Goal: Find specific page/section: Find specific page/section

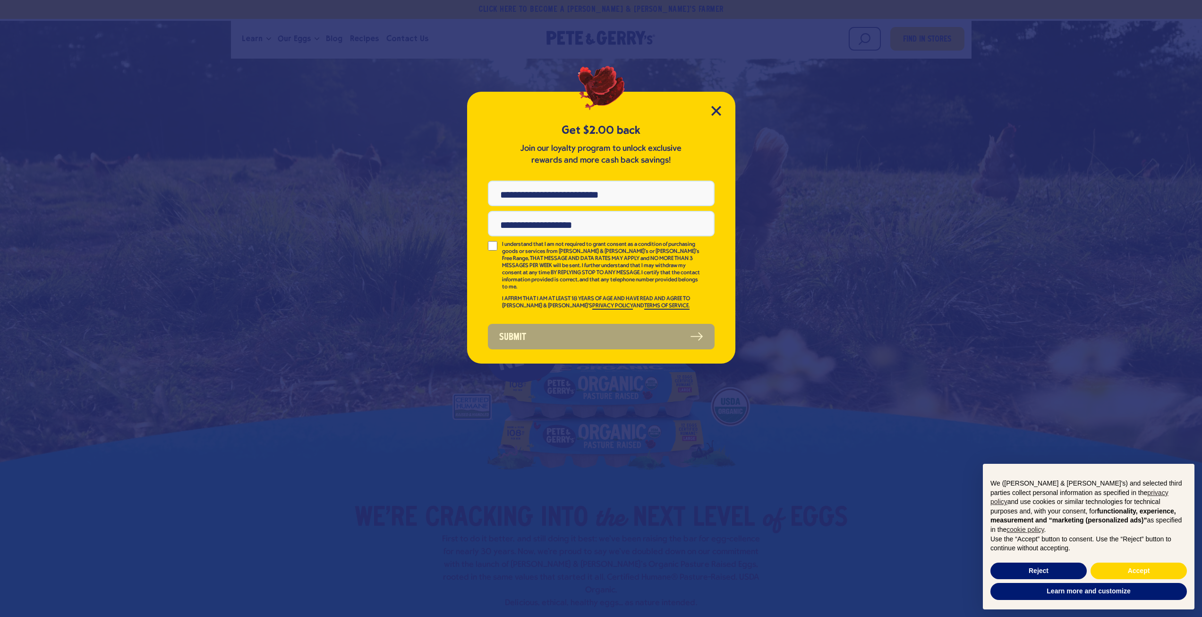
click at [717, 104] on div "Get $2.00 back Join our loyalty program to unlock exclusive rewards and more ca…" at bounding box center [601, 228] width 268 height 272
click at [712, 111] on icon "Close Modal" at bounding box center [717, 111] width 10 height 10
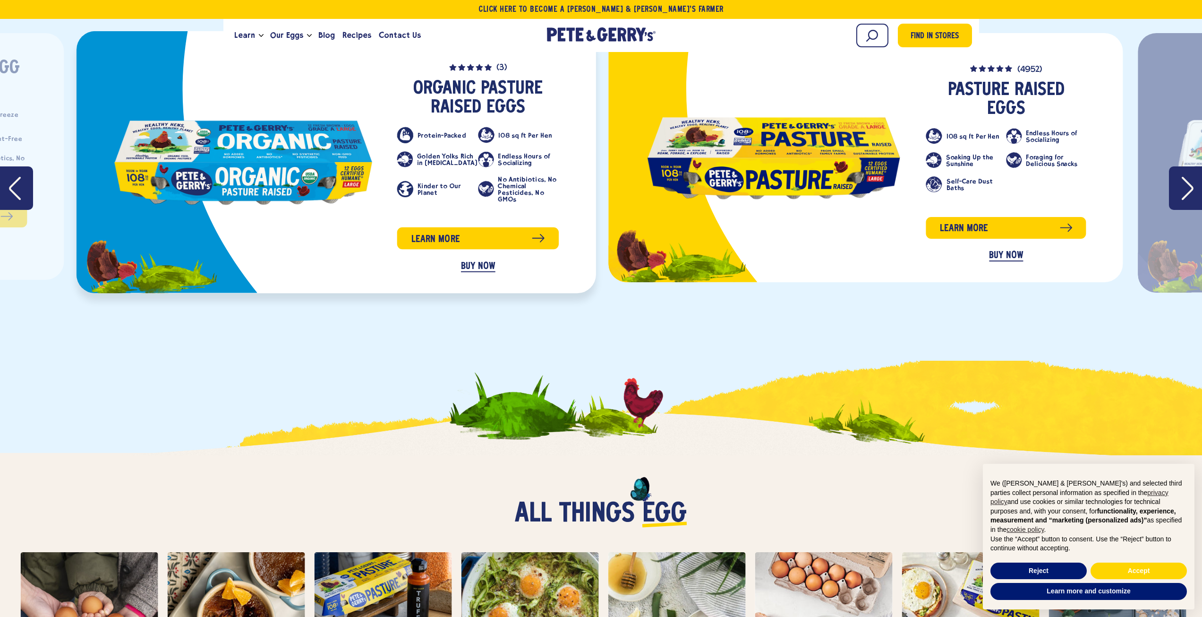
scroll to position [2079, 0]
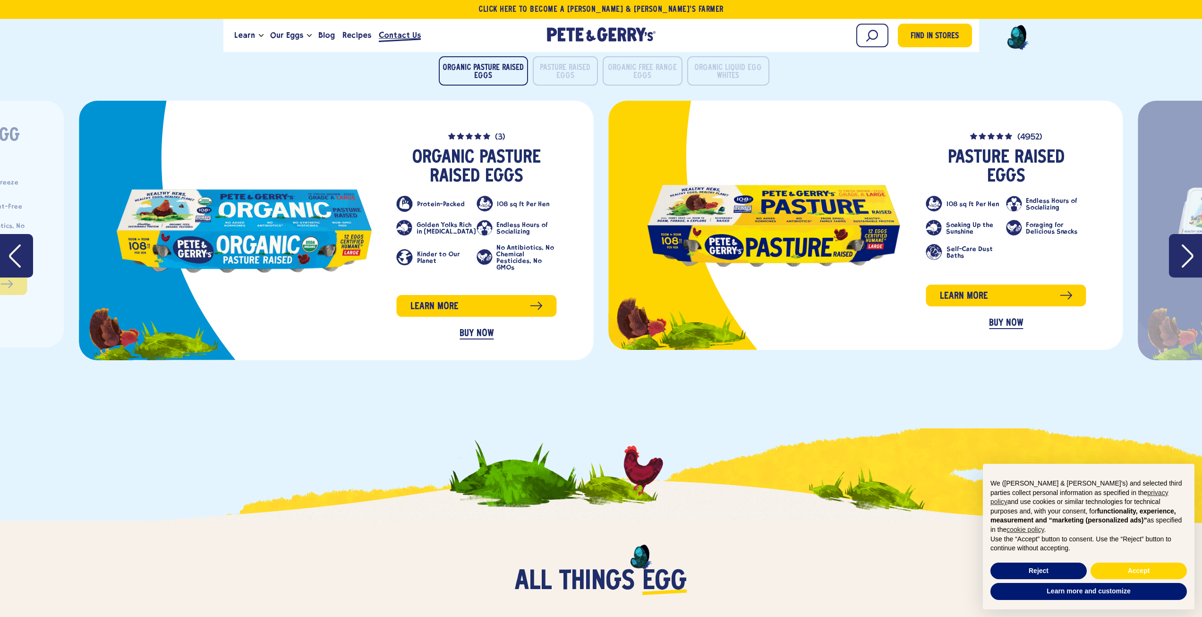
click at [383, 31] on span "Contact Us" at bounding box center [400, 35] width 42 height 12
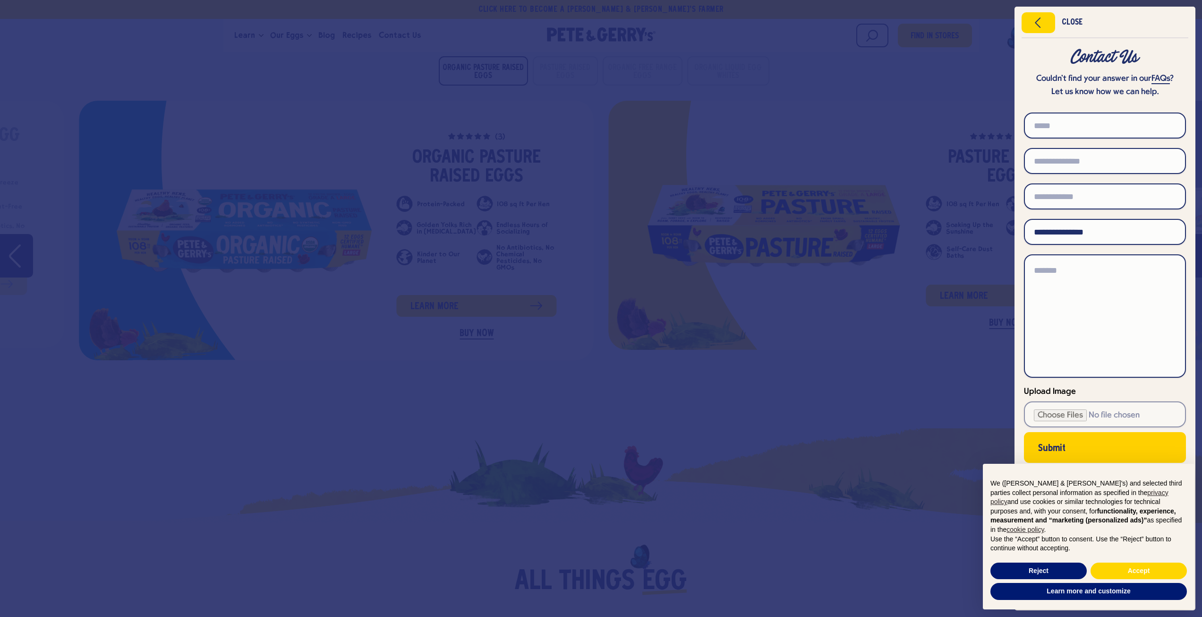
click at [383, 31] on div at bounding box center [601, 308] width 1202 height 617
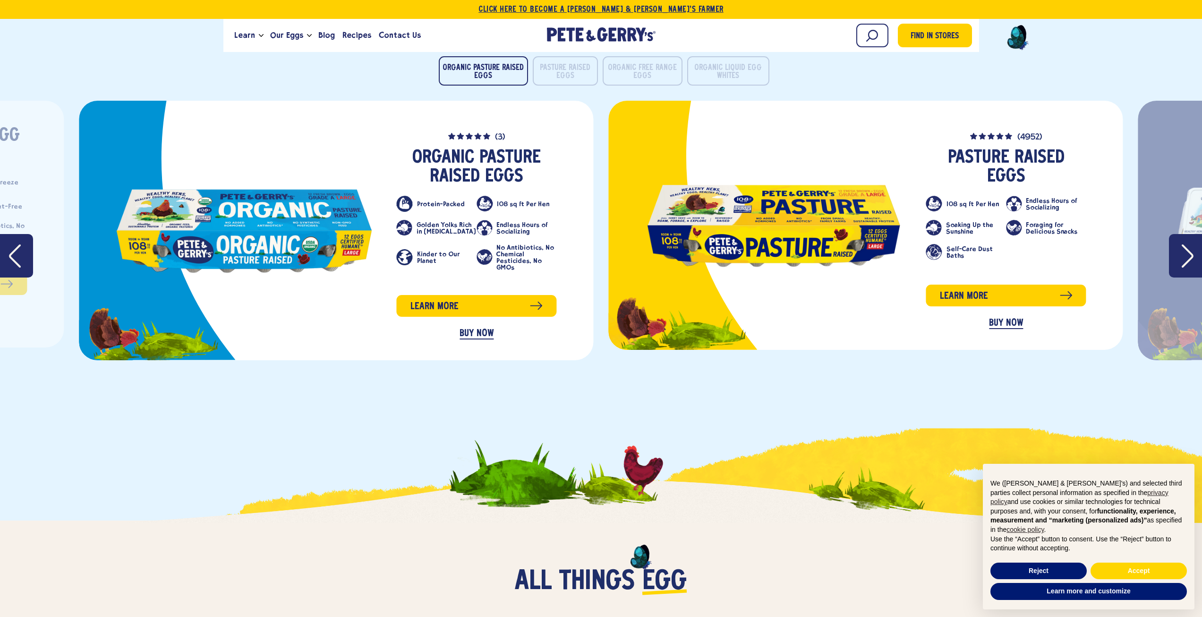
click at [633, 7] on link "Click Here To Become a [PERSON_NAME] & [PERSON_NAME]’s Farmer" at bounding box center [601, 9] width 1202 height 19
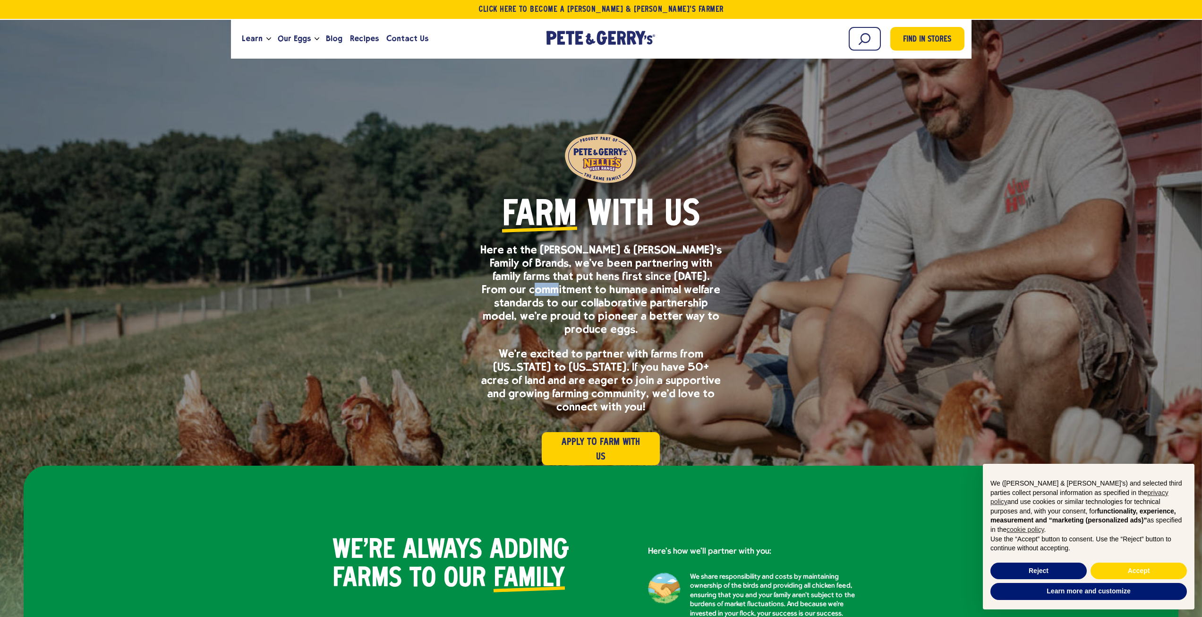
drag, startPoint x: 539, startPoint y: 284, endPoint x: 554, endPoint y: 289, distance: 15.7
click at [554, 289] on p "Here at the Pete & Gerry’s Family of Brands, we’ve been partnering with family …" at bounding box center [601, 289] width 242 height 93
click at [544, 303] on p "Here at the Pete & Gerry’s Family of Brands, we’ve been partnering with family …" at bounding box center [601, 289] width 242 height 93
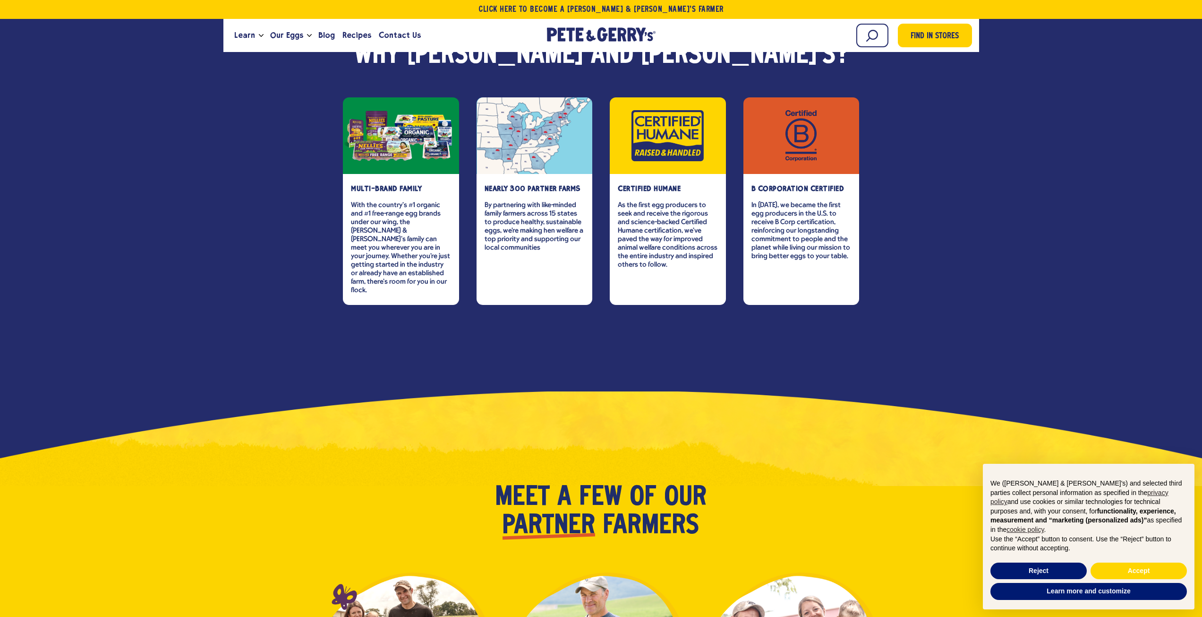
scroll to position [1512, 0]
